Goal: Task Accomplishment & Management: Manage account settings

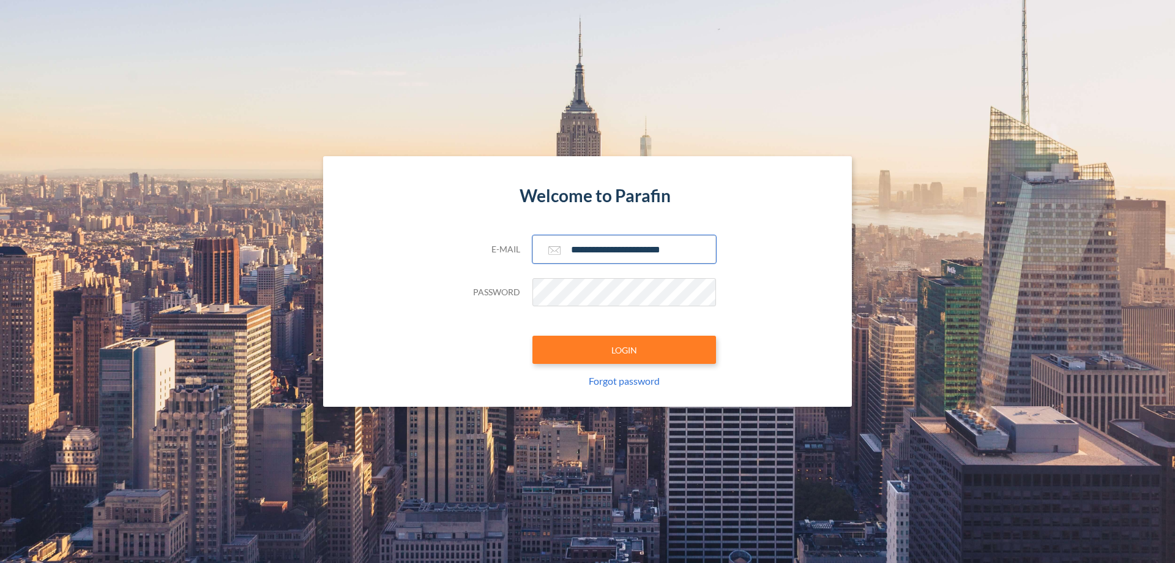
type input "**********"
click at [624, 350] on button "LOGIN" at bounding box center [625, 349] width 184 height 28
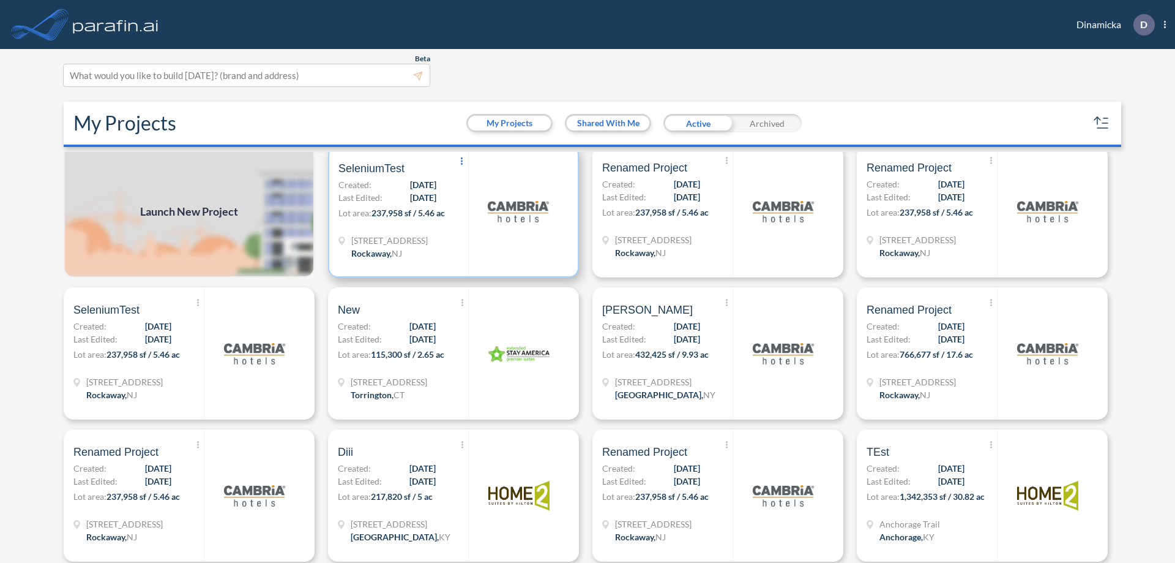
scroll to position [3, 0]
